Goal: Transaction & Acquisition: Download file/media

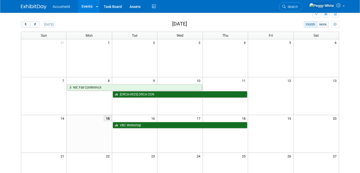
scroll to position [18, 0]
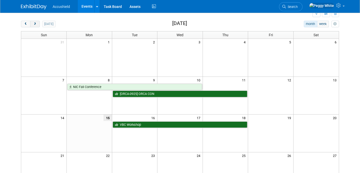
click at [34, 22] on span "next" at bounding box center [35, 23] width 4 height 3
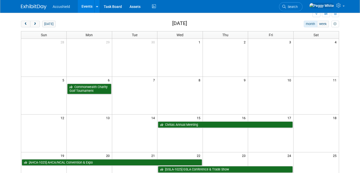
scroll to position [90, 0]
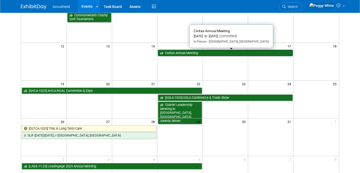
click at [191, 53] on link "Civitas Annual Meeting" at bounding box center [225, 53] width 135 height 7
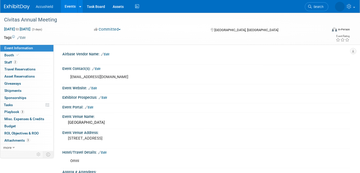
select select "Yes"
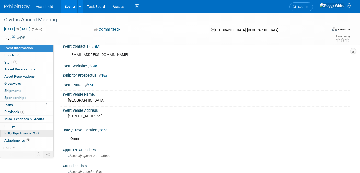
scroll to position [25, 0]
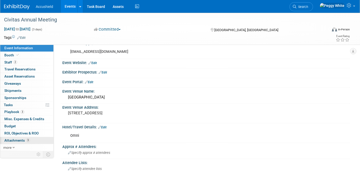
click at [14, 139] on span "Attachments 3" at bounding box center [17, 140] width 26 height 4
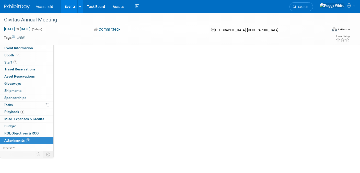
scroll to position [0, 0]
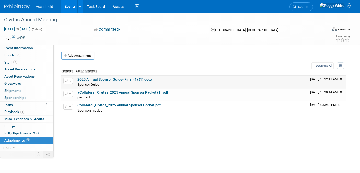
click at [99, 79] on link "2025 Annual Sponsor Guide- Final (1) (1).docx" at bounding box center [114, 79] width 75 height 4
click at [114, 92] on link "aCollateral_Civitas_2025 Annual Sponsor Packet (1).pdf" at bounding box center [122, 92] width 91 height 4
click at [119, 104] on link "Collateral_Civitas_2025 Annual Sponsor Packet.pdf" at bounding box center [118, 105] width 83 height 4
